Goal: Register for event/course

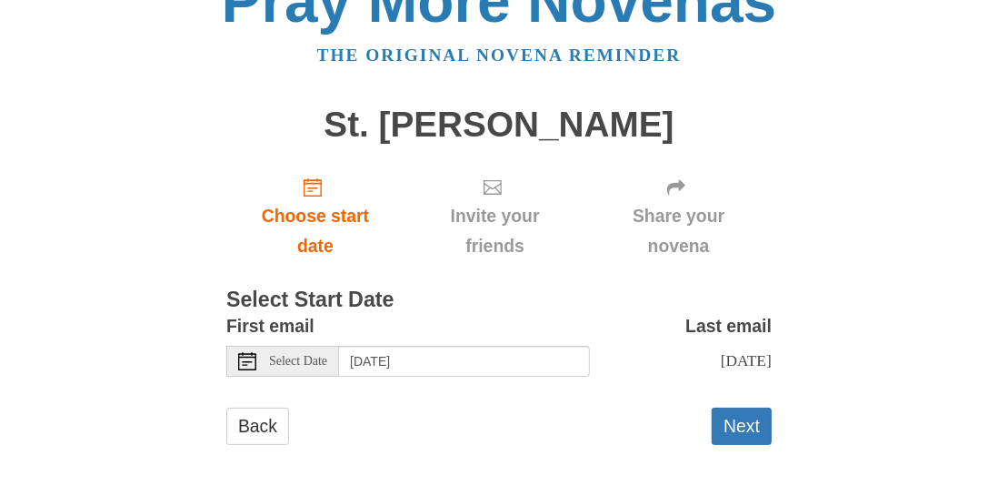
scroll to position [47, 0]
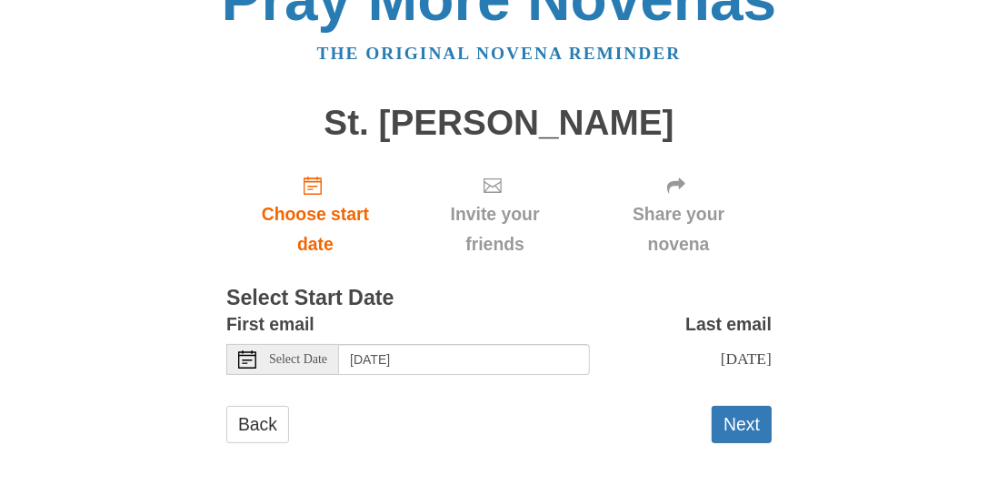
click at [327, 363] on span "Select Date" at bounding box center [298, 359] width 58 height 13
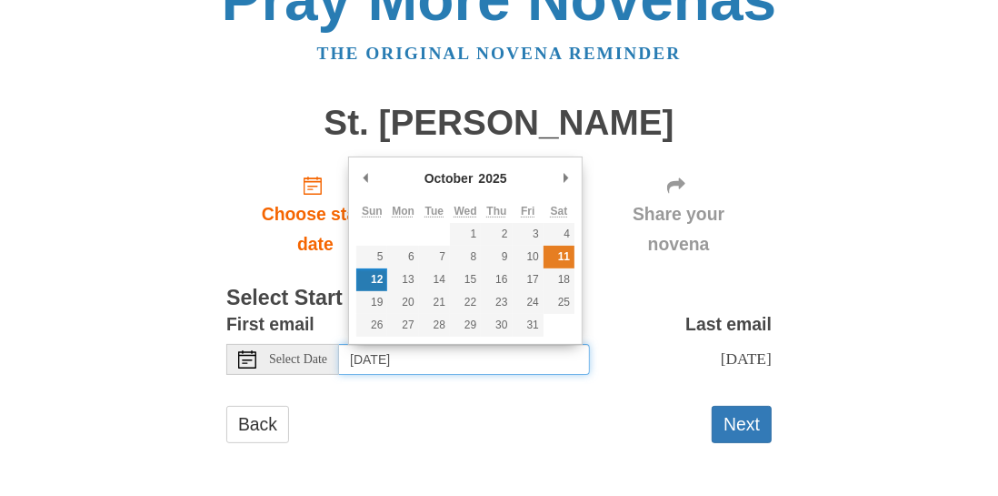
type input "[DATE]"
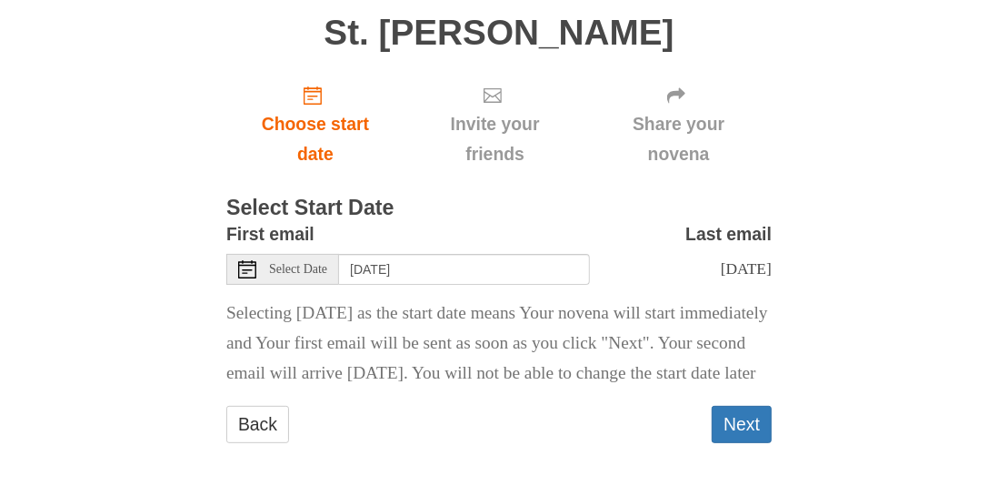
scroll to position [166, 0]
click at [725, 426] on button "Next" at bounding box center [742, 424] width 60 height 37
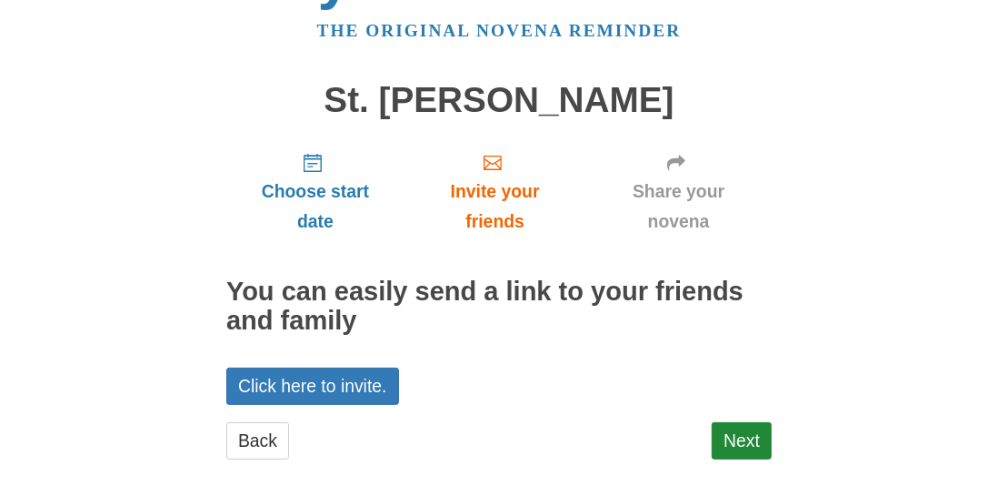
scroll to position [85, 0]
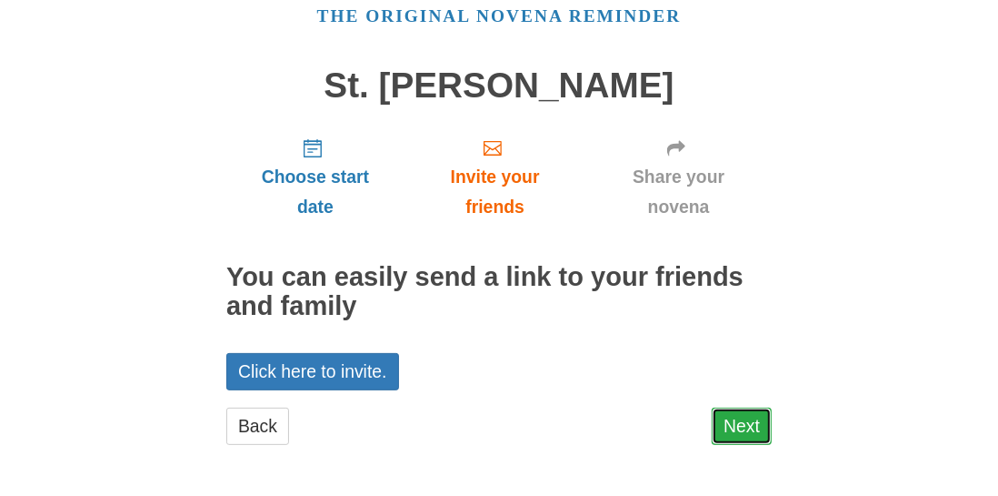
click at [727, 426] on link "Next" at bounding box center [742, 425] width 60 height 37
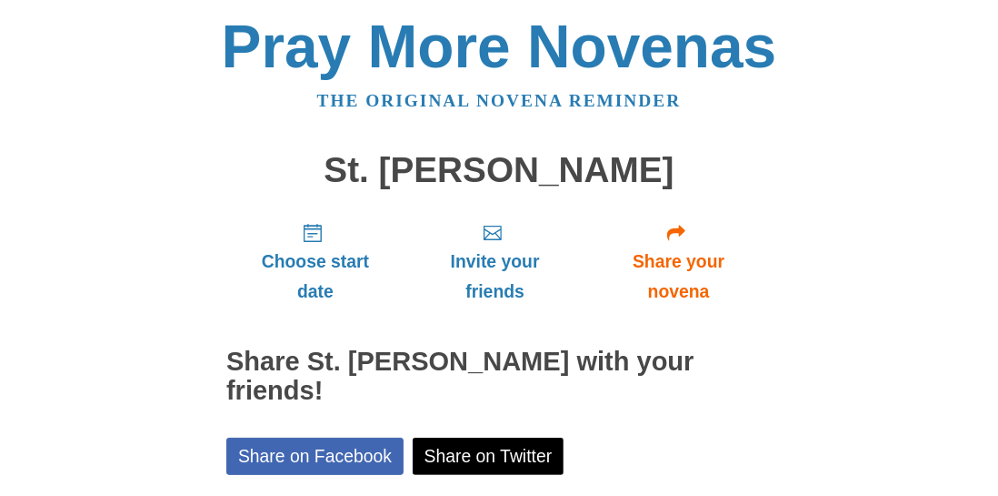
click at [727, 437] on div "Share on Facebook Share on Twitter" at bounding box center [499, 455] width 546 height 37
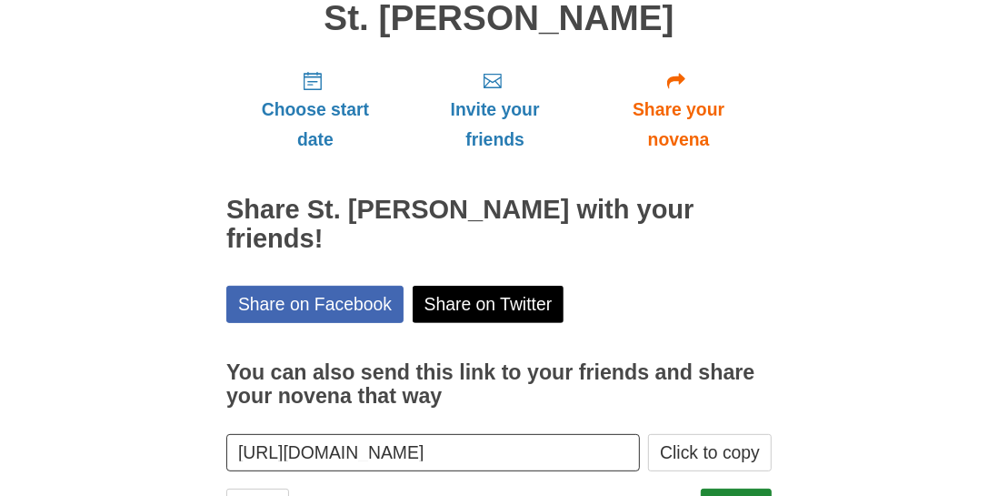
scroll to position [203, 0]
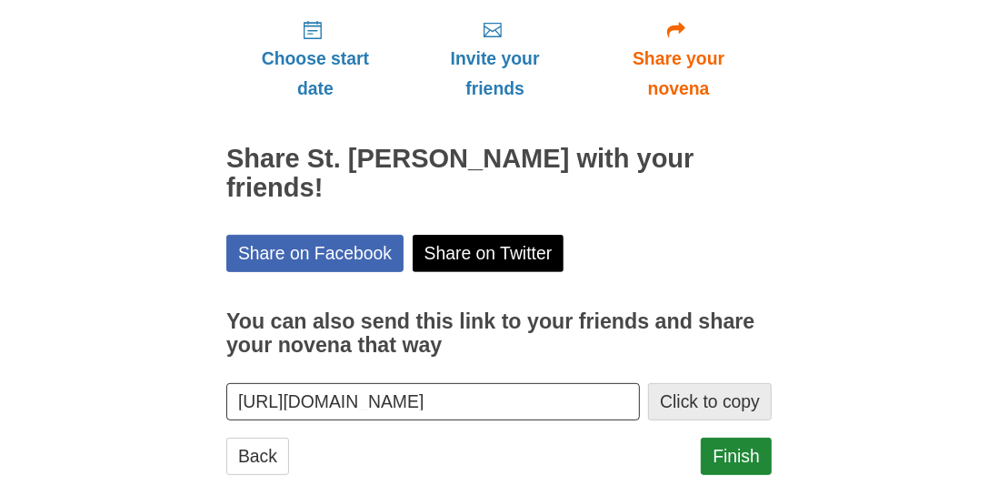
click at [726, 383] on button "Click to copy" at bounding box center [710, 401] width 124 height 37
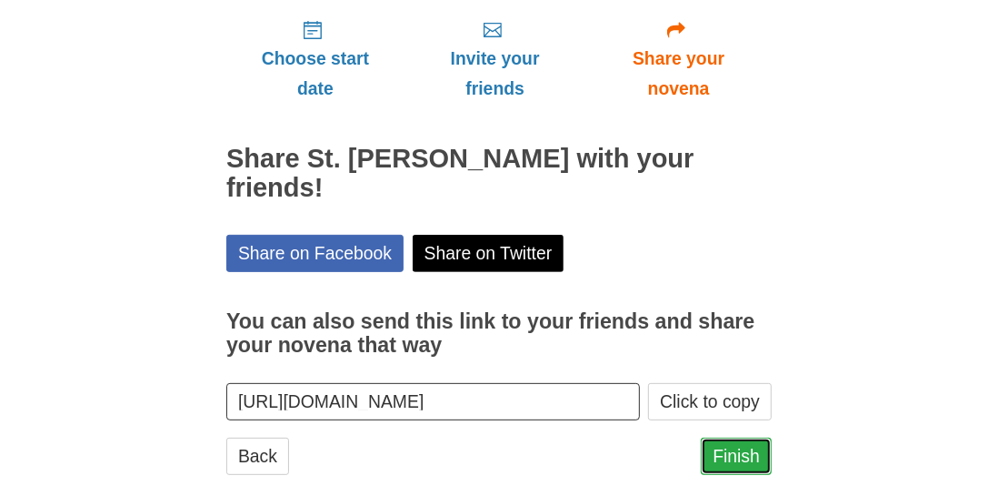
click at [746, 437] on link "Finish" at bounding box center [736, 455] width 71 height 37
